Goal: Information Seeking & Learning: Learn about a topic

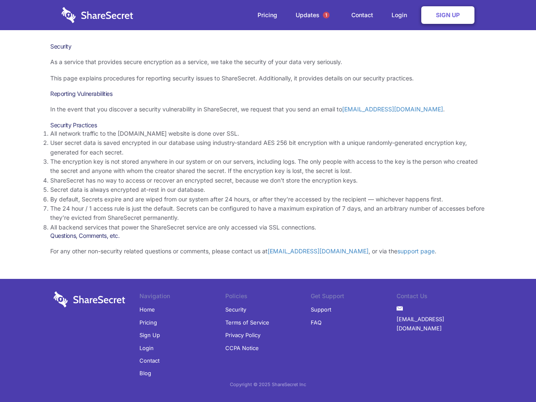
click at [268, 201] on li "By default, Secrets expire and are wiped from our system after 24 hours, or aft…" at bounding box center [268, 199] width 436 height 9
click at [326, 15] on span "1" at bounding box center [326, 15] width 7 height 7
